Goal: Task Accomplishment & Management: Use online tool/utility

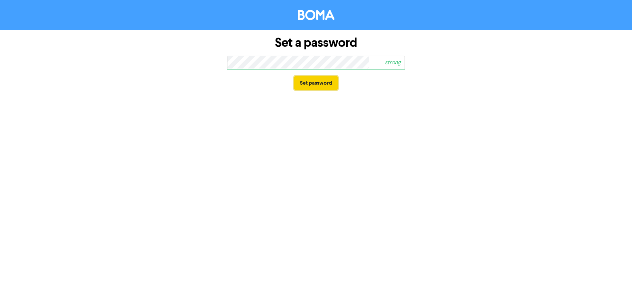
click at [306, 81] on button "Set password" at bounding box center [315, 83] width 43 height 14
click at [311, 85] on button "Set password" at bounding box center [315, 83] width 43 height 14
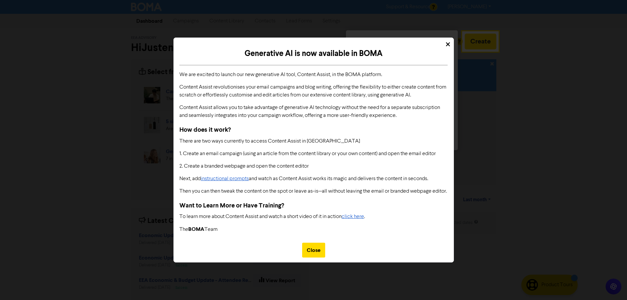
click at [317, 250] on div "Close" at bounding box center [313, 249] width 23 height 15
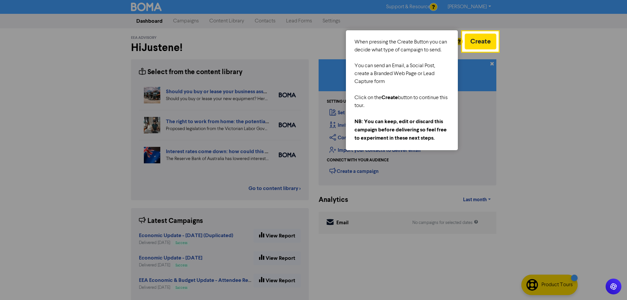
click at [437, 63] on div "You can send an Email, a Social Post, create a Branded Web Page or Lead Capture…" at bounding box center [401, 74] width 95 height 24
click at [476, 48] on button "Create" at bounding box center [481, 42] width 32 height 16
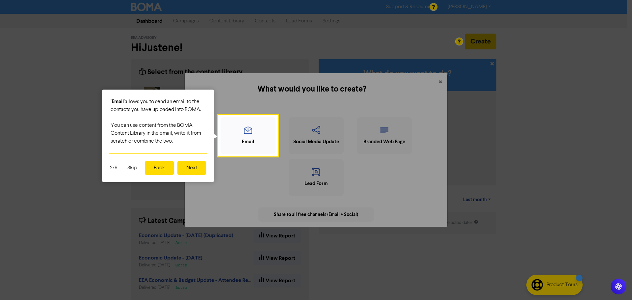
click at [193, 166] on button "Next" at bounding box center [191, 168] width 29 height 14
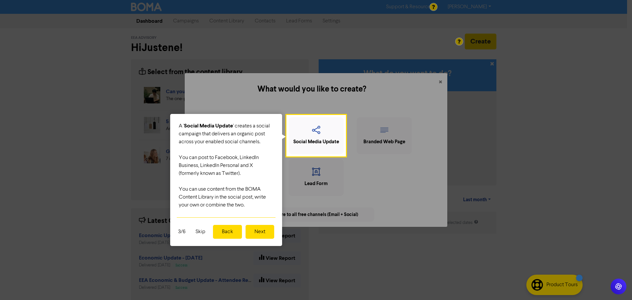
click at [266, 232] on button "Next" at bounding box center [259, 232] width 29 height 14
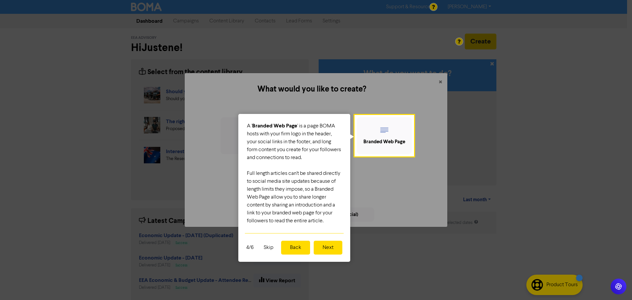
drag, startPoint x: 307, startPoint y: 244, endPoint x: 315, endPoint y: 246, distance: 7.8
click at [315, 246] on div "4/6 Skip Back Next" at bounding box center [294, 247] width 112 height 29
click at [319, 243] on button "Next" at bounding box center [328, 248] width 29 height 14
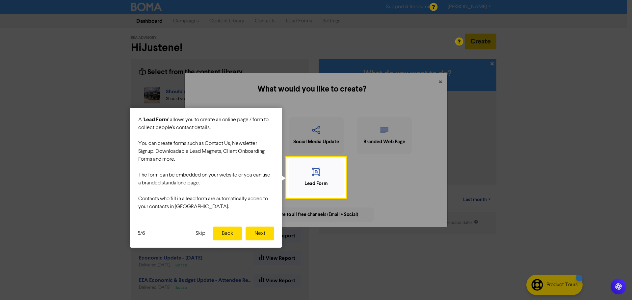
click at [272, 236] on button "Next" at bounding box center [259, 233] width 29 height 14
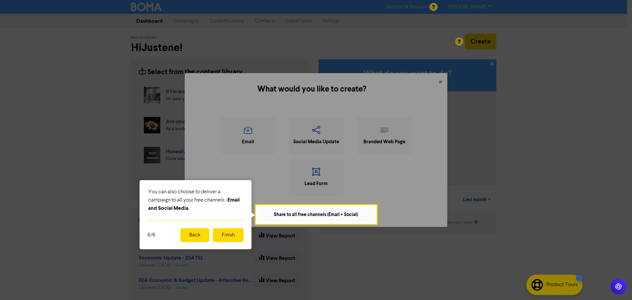
click at [199, 238] on button "Back" at bounding box center [194, 235] width 29 height 14
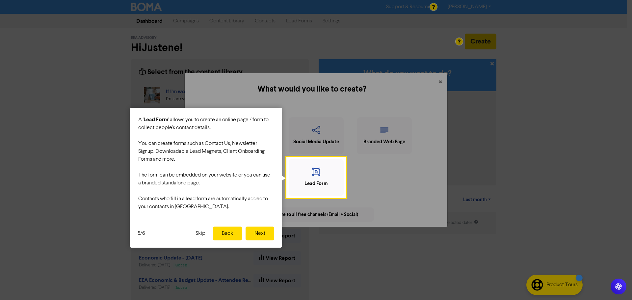
click at [257, 230] on button "Next" at bounding box center [259, 233] width 29 height 14
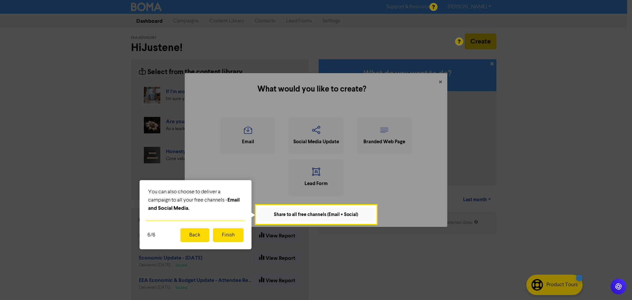
click at [227, 232] on button "Finish" at bounding box center [228, 235] width 31 height 14
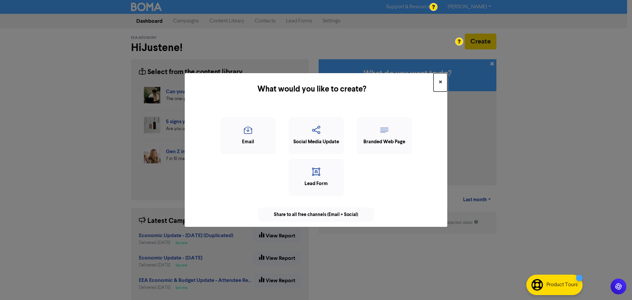
click at [440, 77] on span "×" at bounding box center [440, 82] width 3 height 10
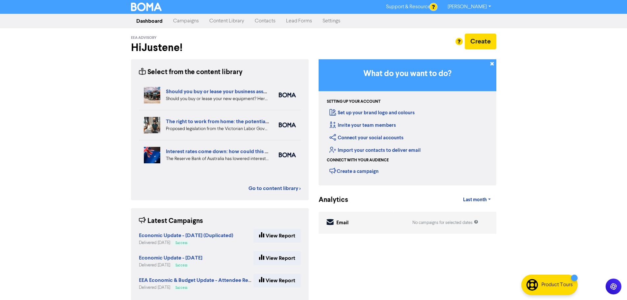
click at [183, 21] on link "Campaigns" at bounding box center [186, 20] width 36 height 13
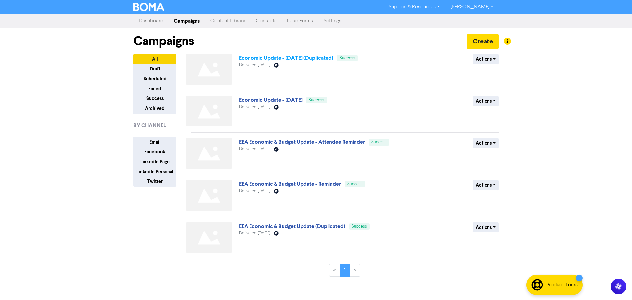
click at [293, 58] on link "Economic Update - [DATE] (Duplicated)" at bounding box center [286, 58] width 94 height 7
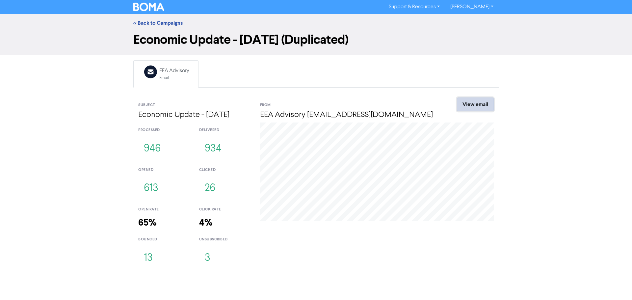
click at [475, 105] on link "View email" at bounding box center [475, 104] width 37 height 14
